Goal: Check status

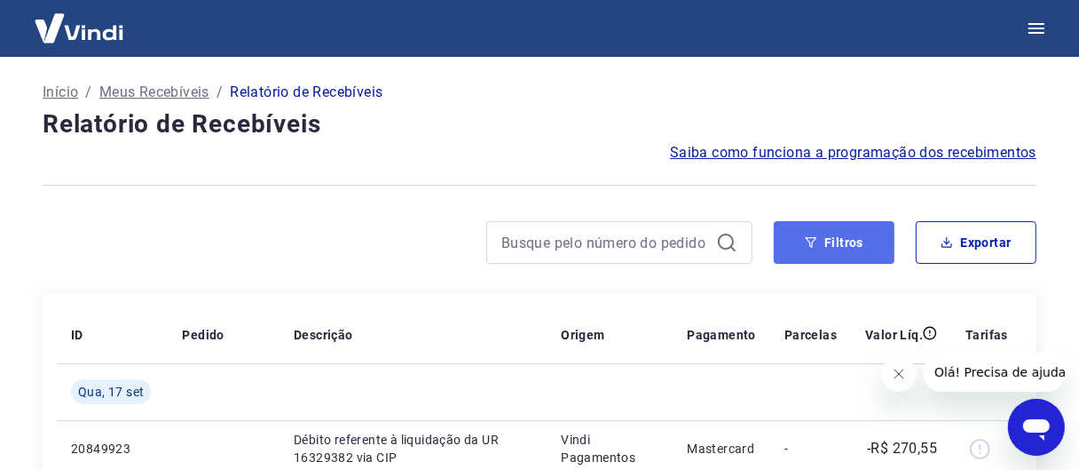
click at [830, 233] on button "Filtros" at bounding box center [834, 242] width 121 height 43
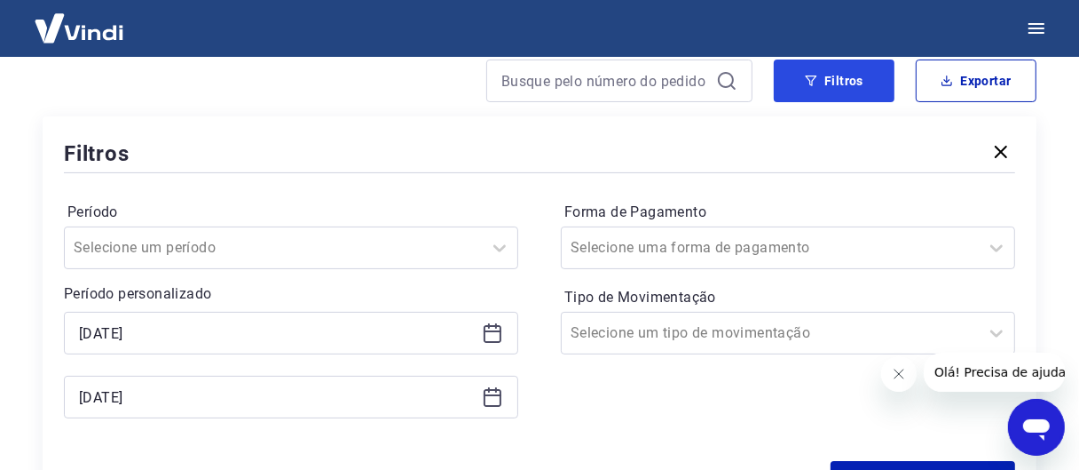
scroll to position [178, 0]
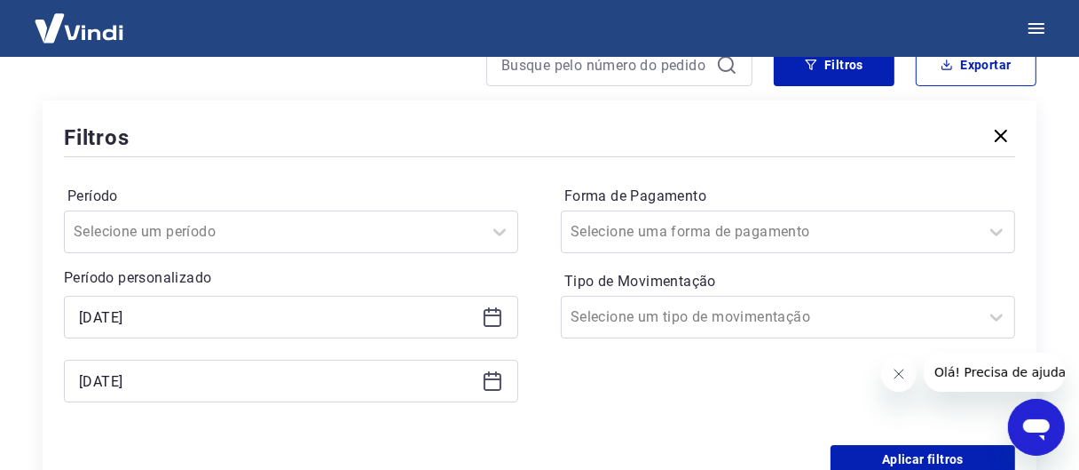
click at [1003, 131] on icon "button" at bounding box center [1001, 135] width 21 height 21
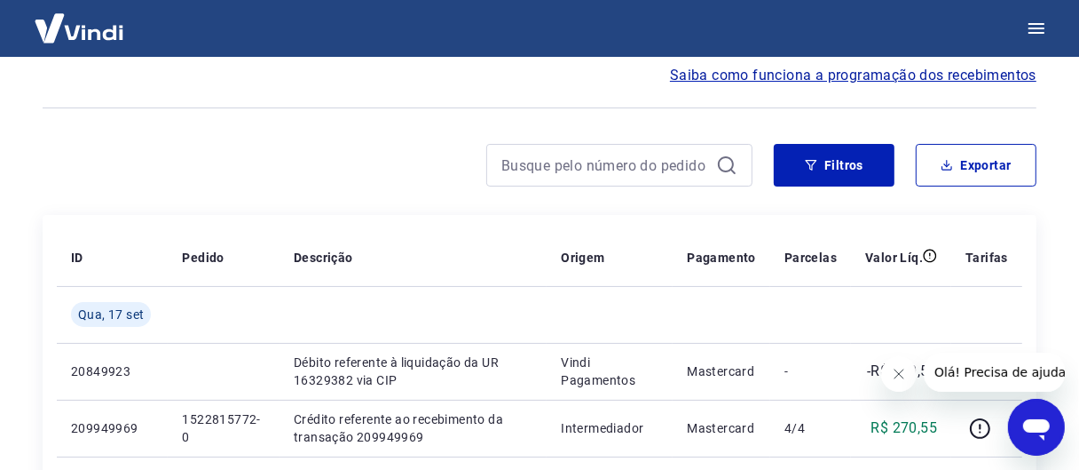
scroll to position [0, 0]
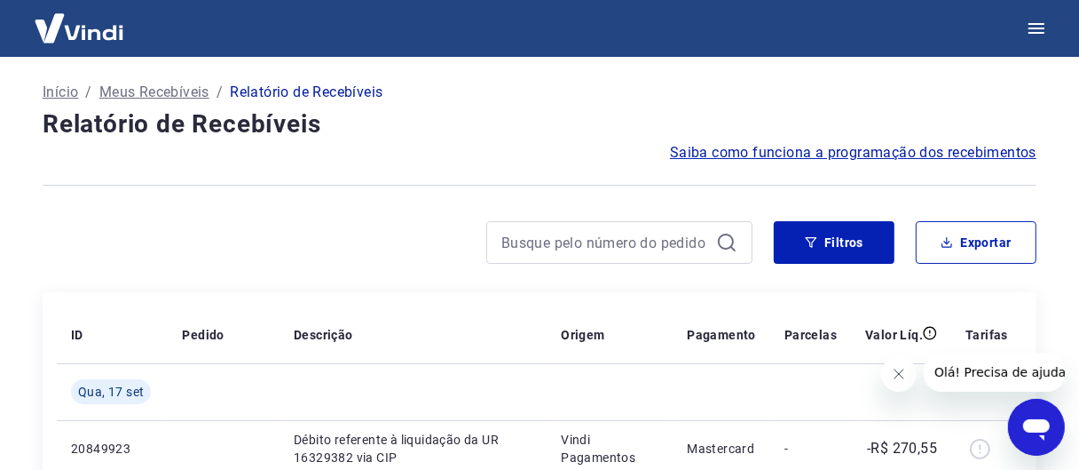
click at [730, 239] on icon at bounding box center [726, 242] width 21 height 21
click at [810, 241] on icon "button" at bounding box center [811, 242] width 12 height 12
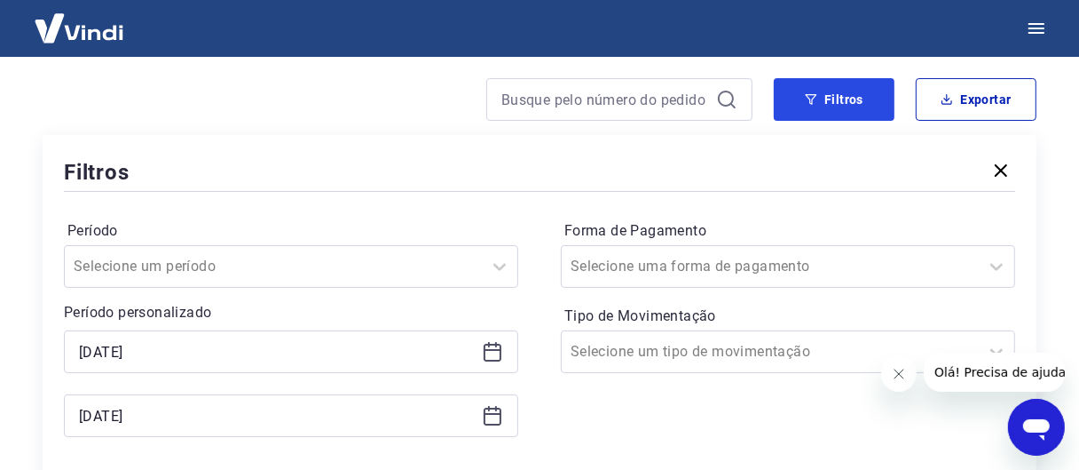
scroll to position [178, 0]
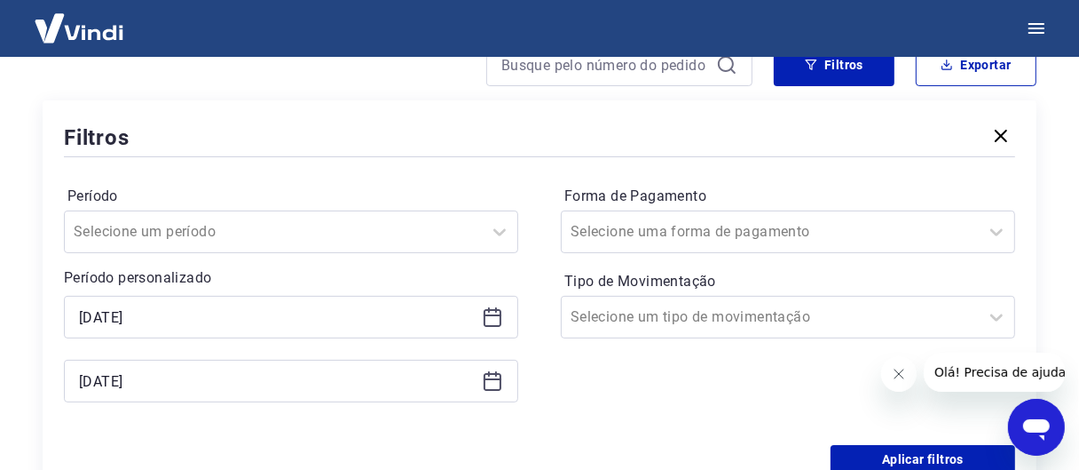
click at [500, 318] on icon at bounding box center [492, 316] width 21 height 21
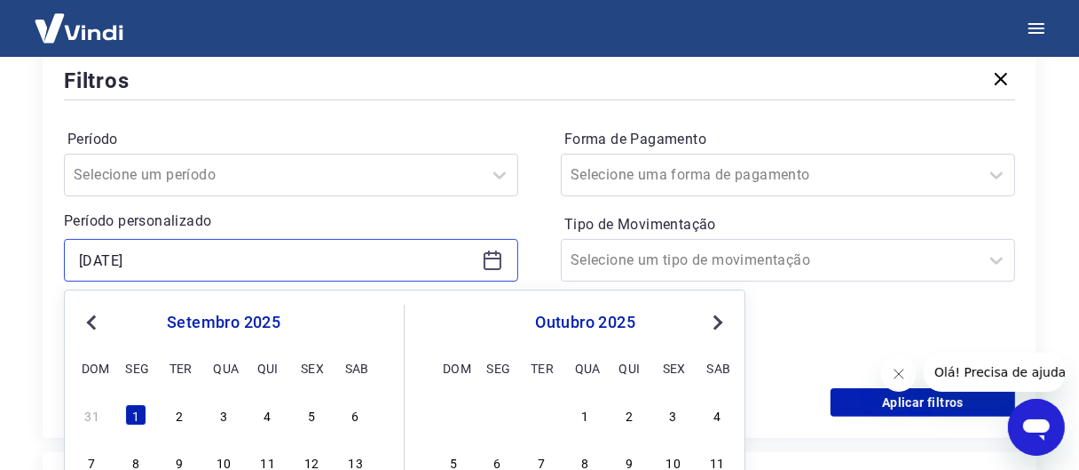
scroll to position [266, 0]
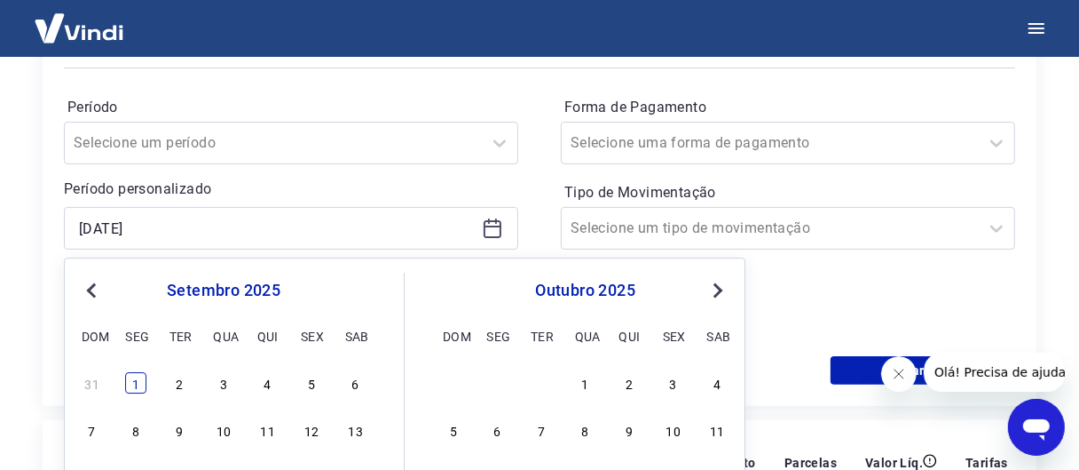
click at [140, 383] on div "1" at bounding box center [135, 382] width 21 height 21
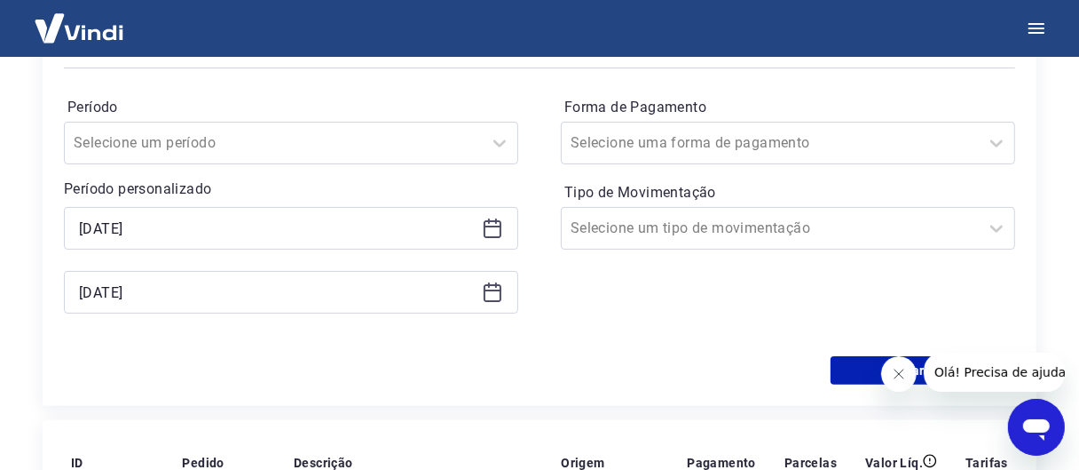
click at [506, 227] on div "[DATE]" at bounding box center [291, 228] width 455 height 43
click at [499, 225] on icon at bounding box center [493, 226] width 18 height 2
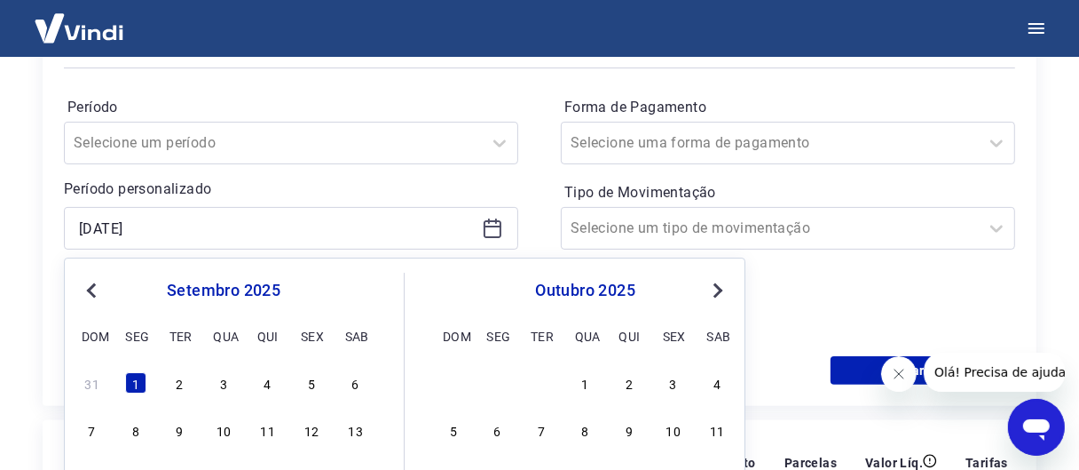
click at [93, 287] on span "Previous Month" at bounding box center [93, 290] width 0 height 20
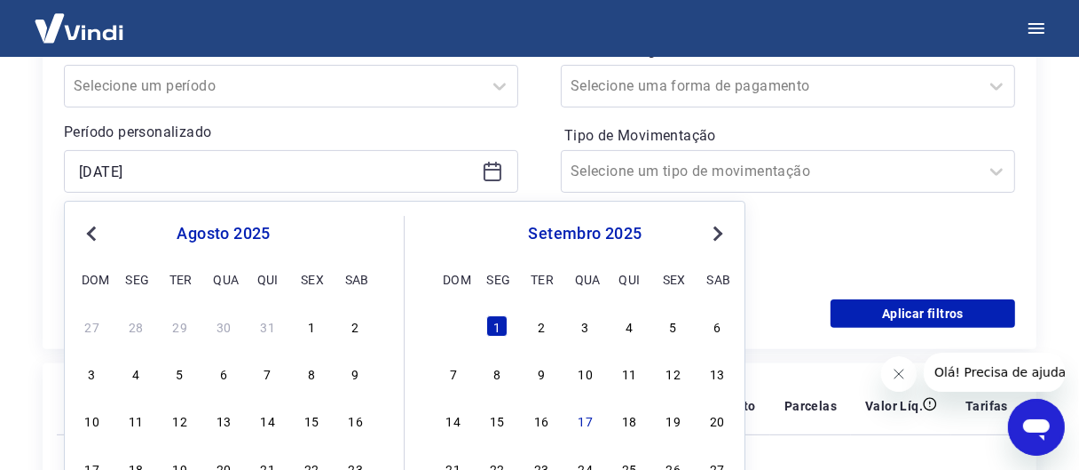
scroll to position [355, 0]
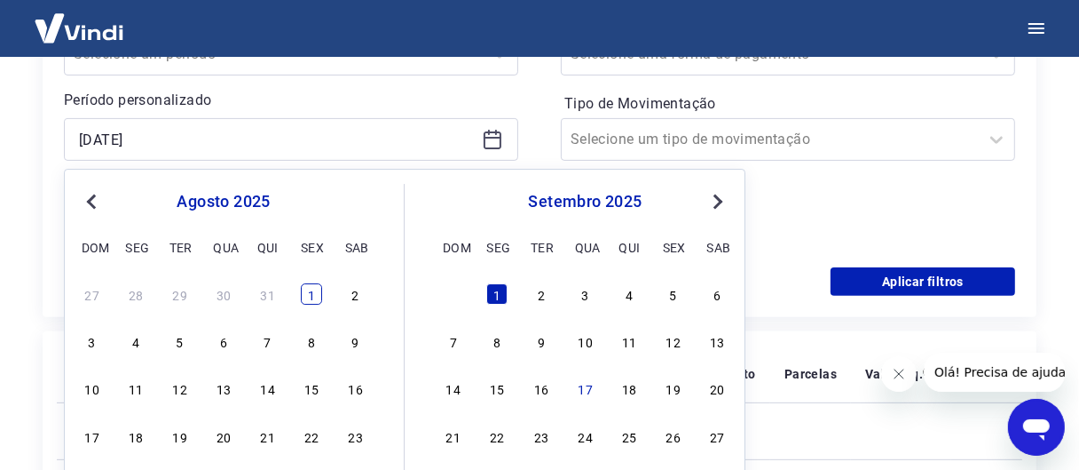
click at [307, 304] on div "27 28 29 30 31 1 2" at bounding box center [223, 294] width 289 height 26
click at [307, 302] on div "1" at bounding box center [311, 293] width 21 height 21
click at [307, 302] on div "Filtros Período Selecione um período Período personalizado Selected date: [DATE…" at bounding box center [540, 120] width 994 height 394
type input "[DATE]"
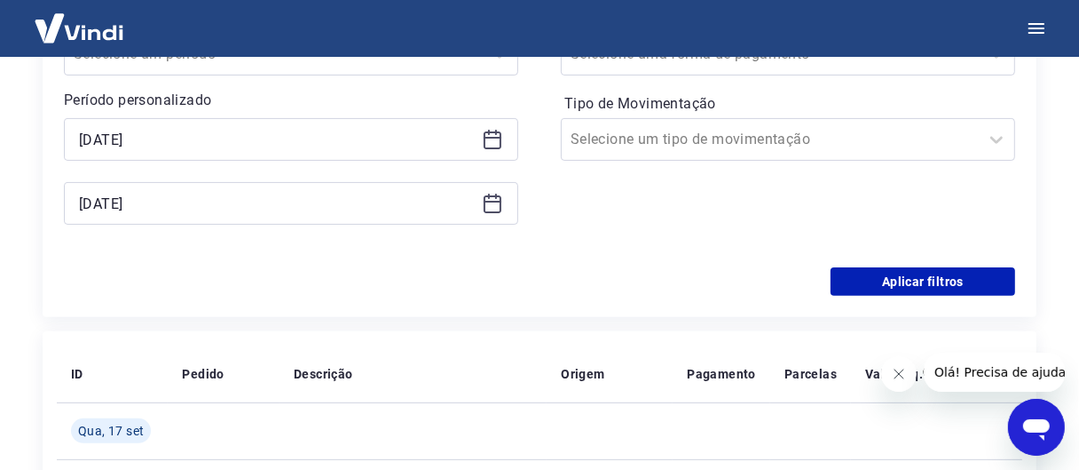
click at [499, 209] on icon at bounding box center [492, 203] width 21 height 21
drag, startPoint x: 788, startPoint y: 206, endPoint x: 807, endPoint y: 206, distance: 18.6
click at [793, 206] on div "Forma de Pagamento Selecione uma forma de pagamento Tipo de Movimentação Seleci…" at bounding box center [788, 124] width 455 height 241
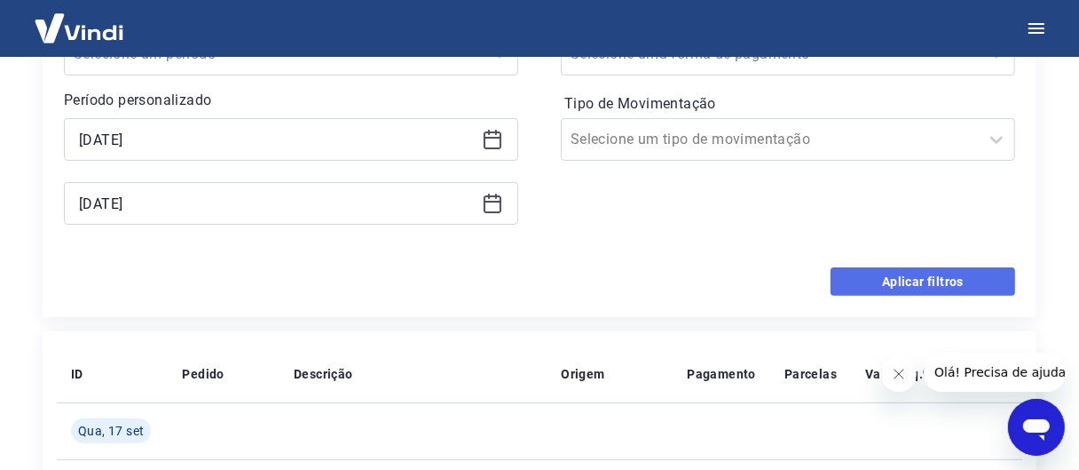
click at [888, 271] on button "Aplicar filtros" at bounding box center [923, 281] width 185 height 28
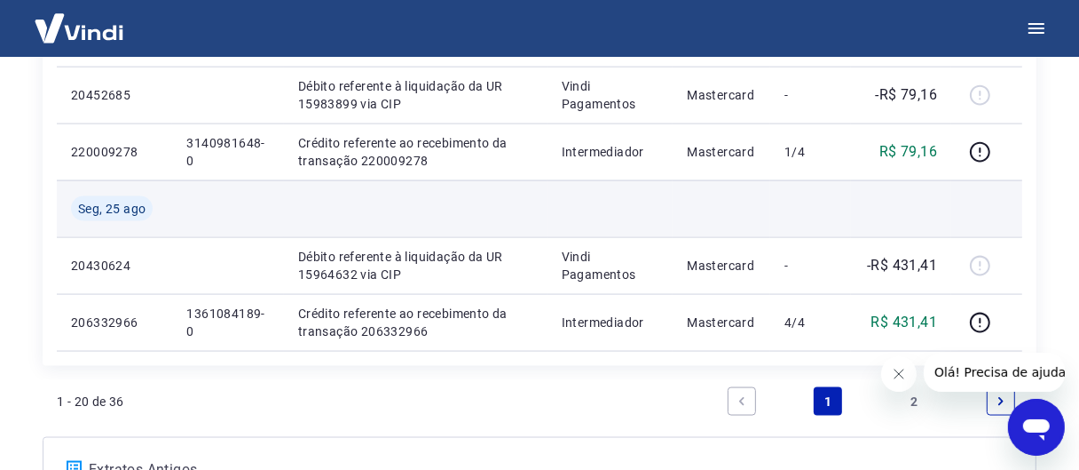
scroll to position [1775, 0]
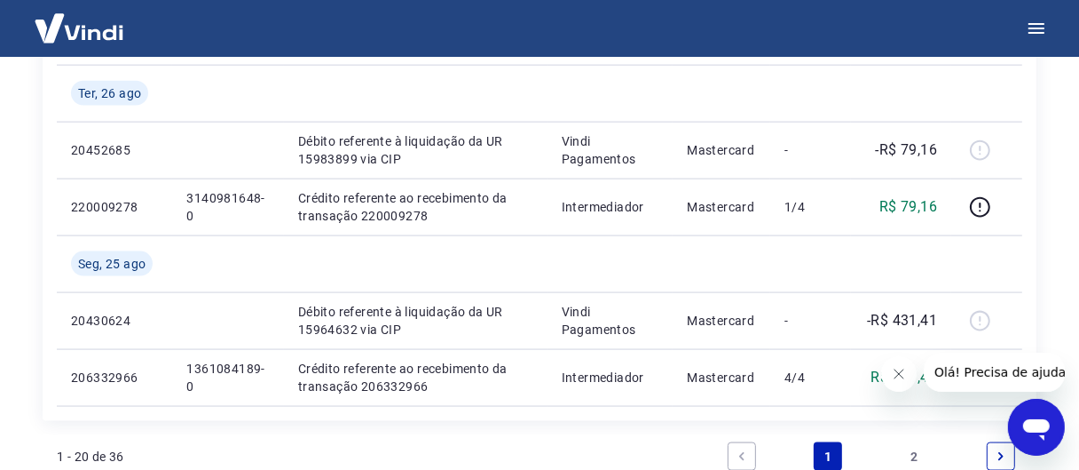
click at [900, 366] on icon "Fechar mensagem da empresa" at bounding box center [898, 373] width 14 height 14
